Goal: Obtain resource: Obtain resource

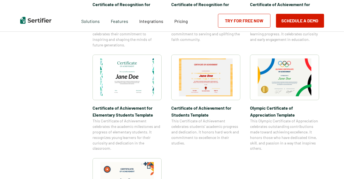
scroll to position [366, 0]
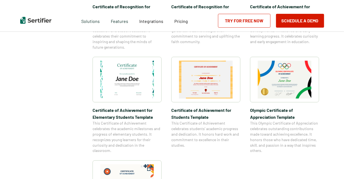
click at [131, 77] on img at bounding box center [127, 80] width 54 height 38
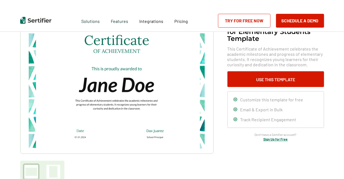
scroll to position [37, 0]
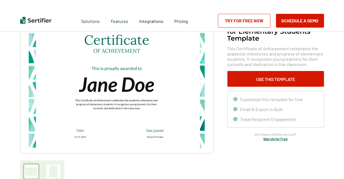
click at [252, 99] on span "Customize this template for free" at bounding box center [272, 99] width 63 height 5
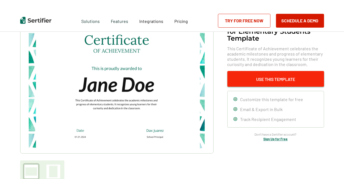
click at [252, 79] on button "Use This Template" at bounding box center [276, 79] width 97 height 16
click at [246, 80] on button "Use This Template" at bounding box center [276, 79] width 97 height 16
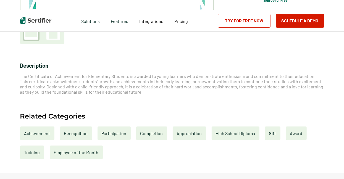
scroll to position [176, 0]
click at [140, 129] on div "Completion" at bounding box center [151, 133] width 31 height 14
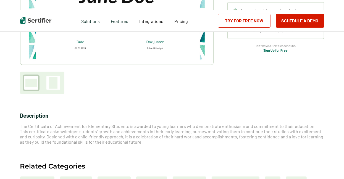
scroll to position [125, 0]
